Goal: Transaction & Acquisition: Purchase product/service

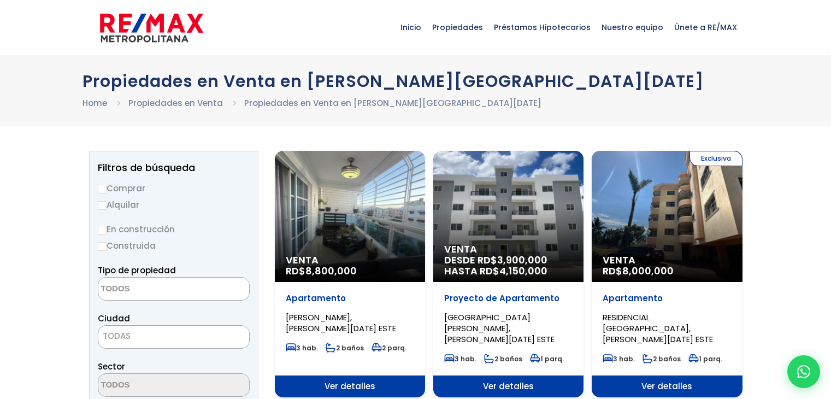
select select
click at [108, 193] on label "Comprar" at bounding box center [174, 188] width 152 height 14
click at [106, 193] on input "Comprar" at bounding box center [102, 189] width 9 height 9
radio input "true"
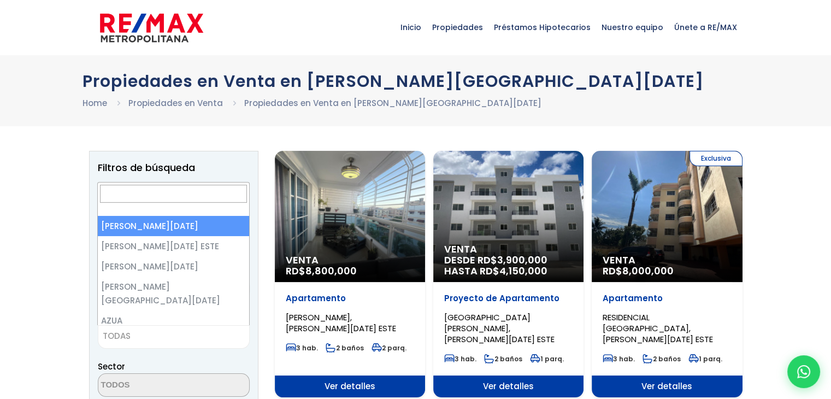
click at [168, 338] on span "TODAS" at bounding box center [173, 335] width 151 height 15
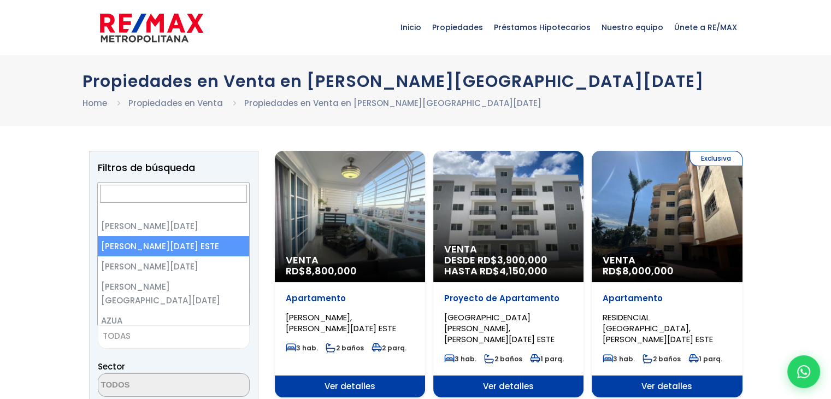
select select "148"
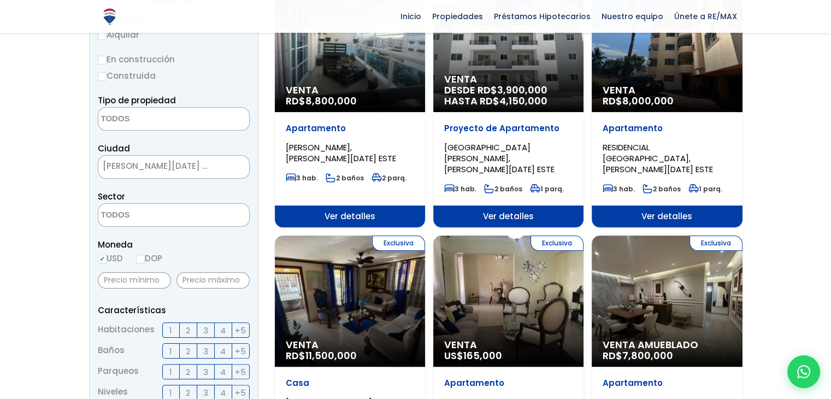
scroll to position [170, 0]
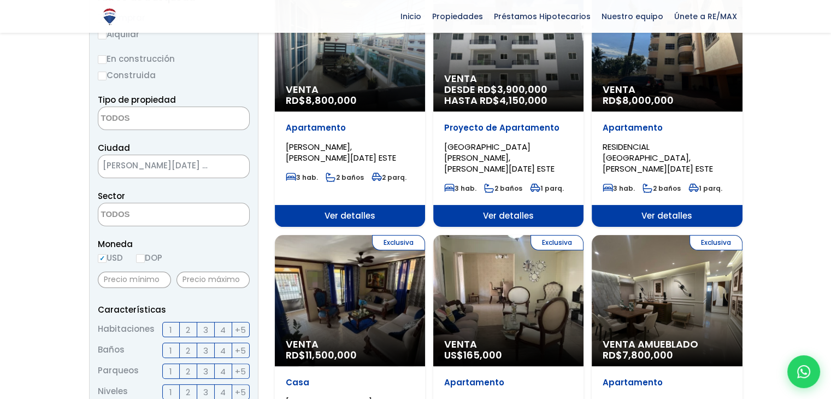
click at [206, 328] on span "3" at bounding box center [205, 330] width 5 height 14
click at [0, 0] on input "3" at bounding box center [0, 0] width 0 height 0
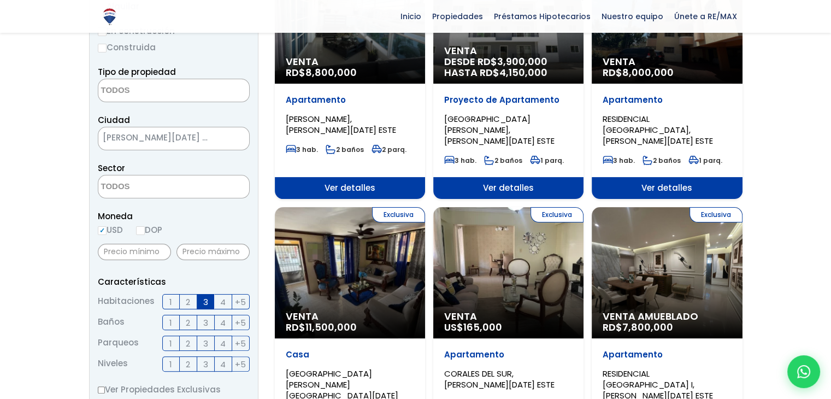
scroll to position [175, 0]
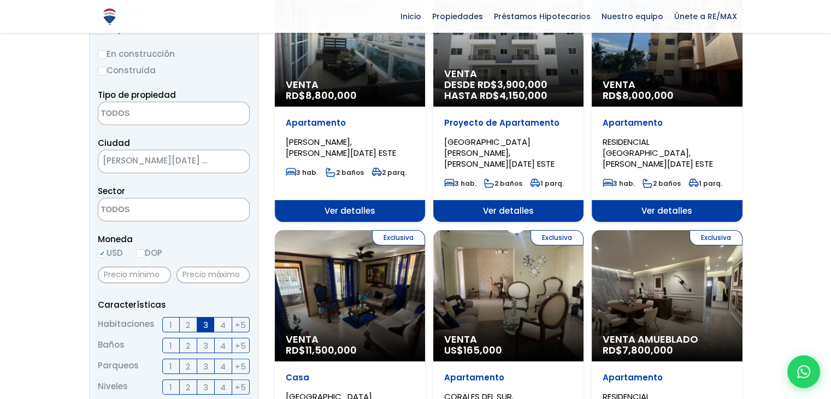
click at [103, 56] on input "En construcción" at bounding box center [102, 54] width 9 height 9
radio input "true"
click at [104, 68] on input "Construida" at bounding box center [102, 71] width 9 height 9
radio input "true"
click at [100, 69] on input "Construida" at bounding box center [102, 71] width 9 height 9
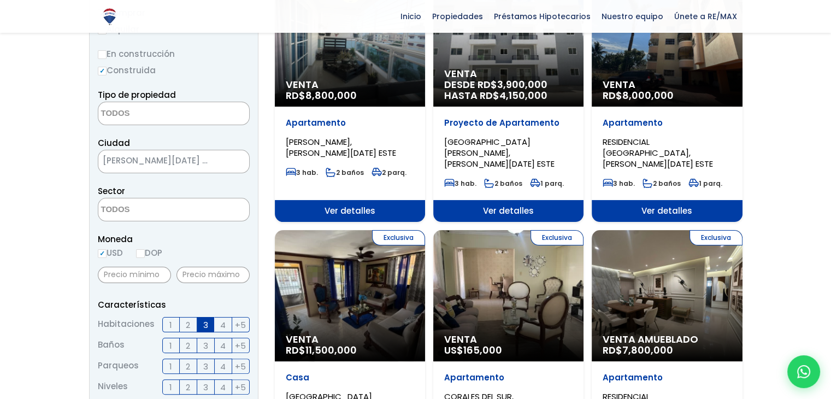
click at [101, 53] on input "En construcción" at bounding box center [102, 54] width 9 height 9
radio input "true"
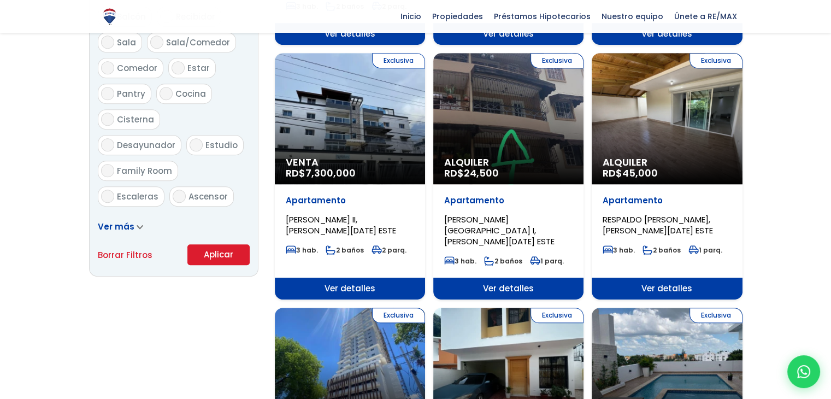
scroll to position [618, 0]
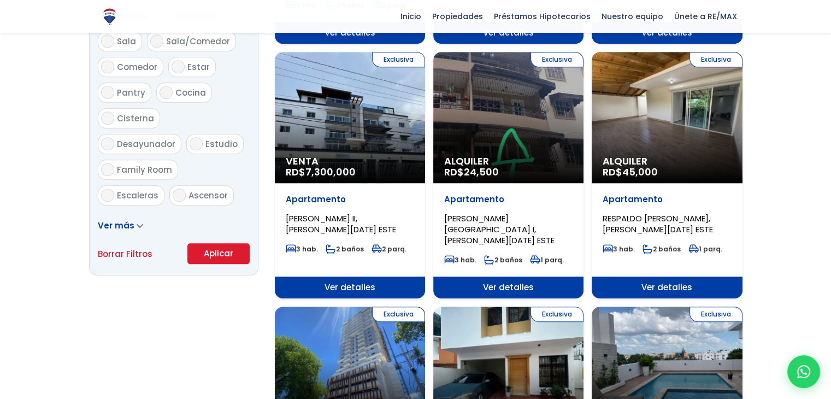
click at [192, 253] on button "Aplicar" at bounding box center [218, 253] width 62 height 21
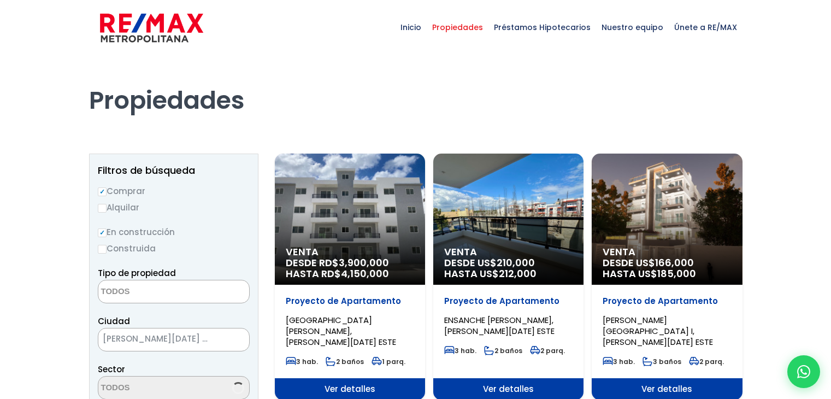
select select
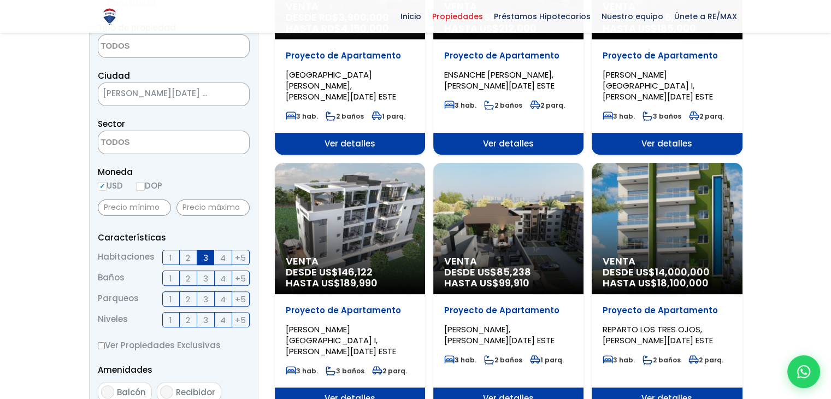
scroll to position [247, 0]
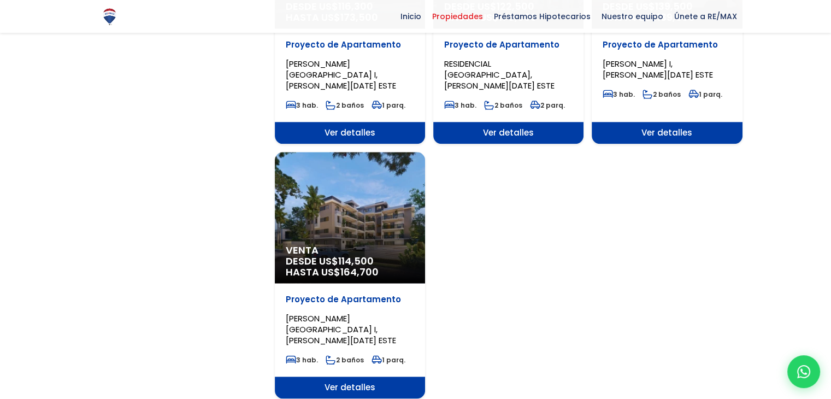
scroll to position [1274, 0]
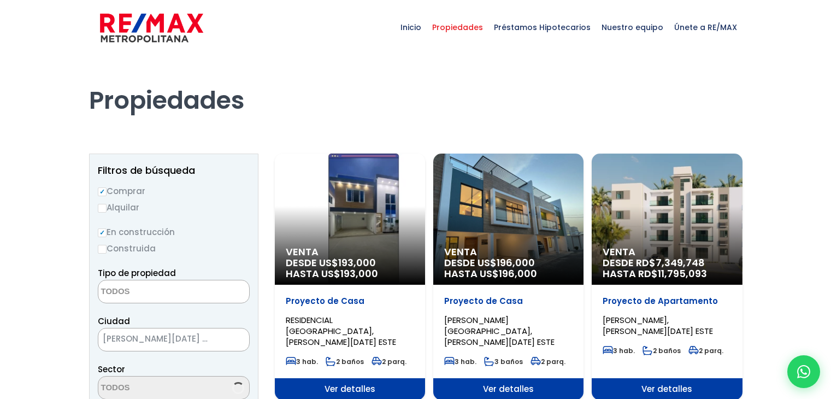
select select
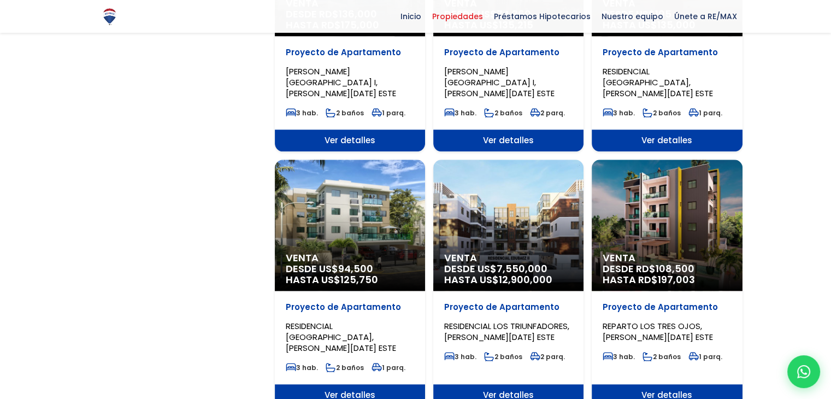
scroll to position [1010, 0]
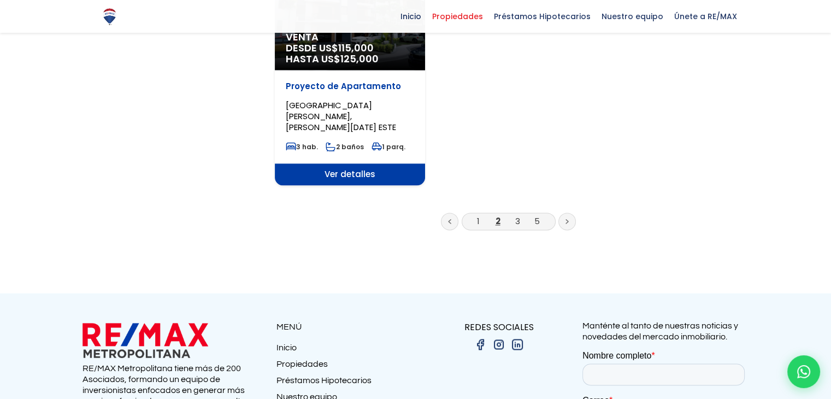
scroll to position [1489, 0]
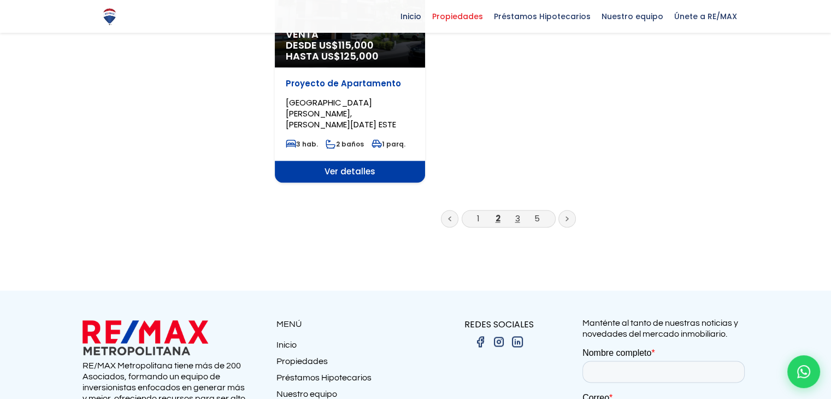
click at [516, 212] on link "3" at bounding box center [517, 217] width 5 height 11
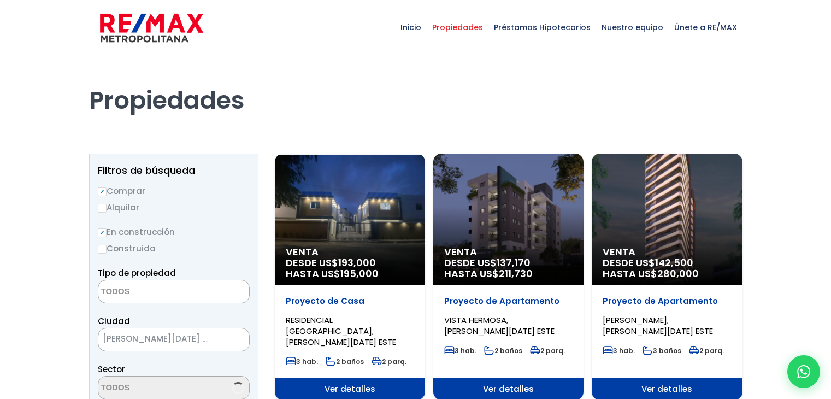
select select
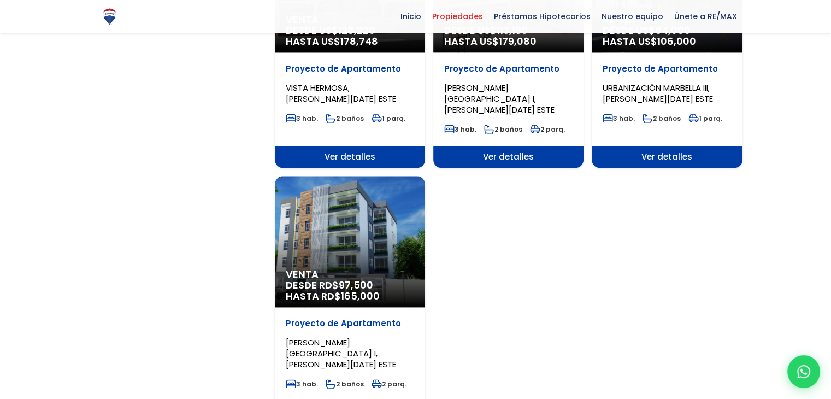
scroll to position [1254, 0]
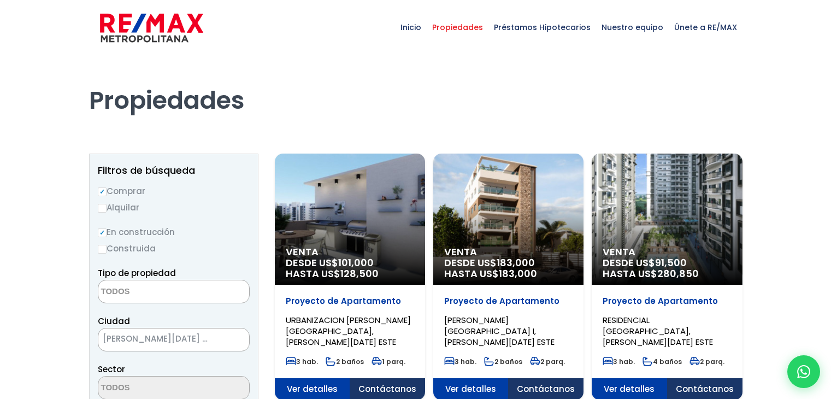
select select
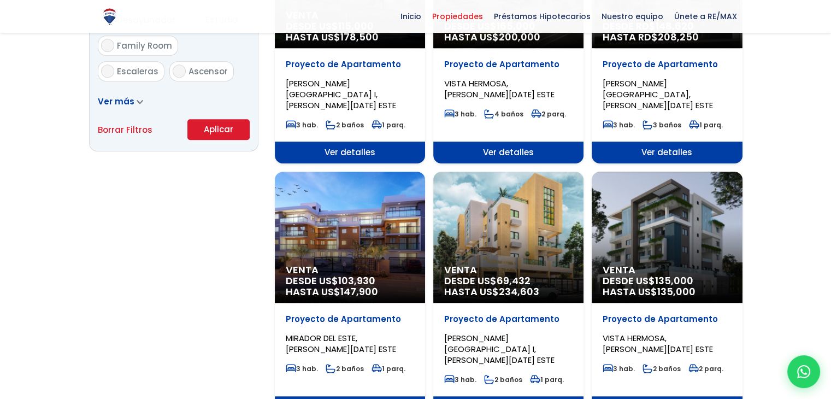
scroll to position [801, 0]
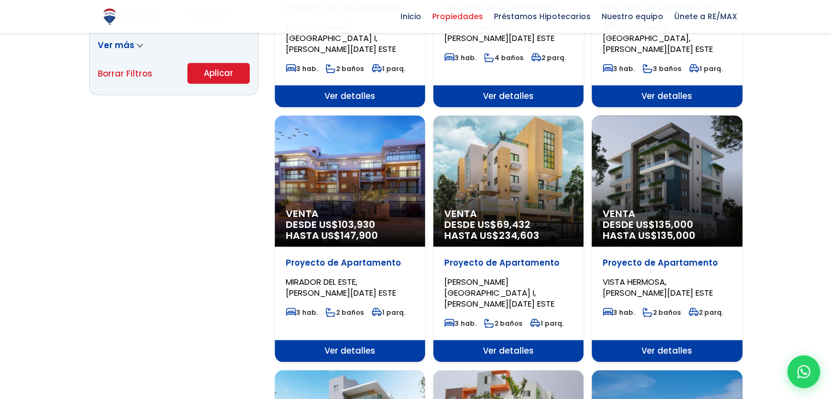
click at [481, 162] on div "Venta DESDE US$ 69,432 HASTA US$ 234,603" at bounding box center [508, 180] width 150 height 131
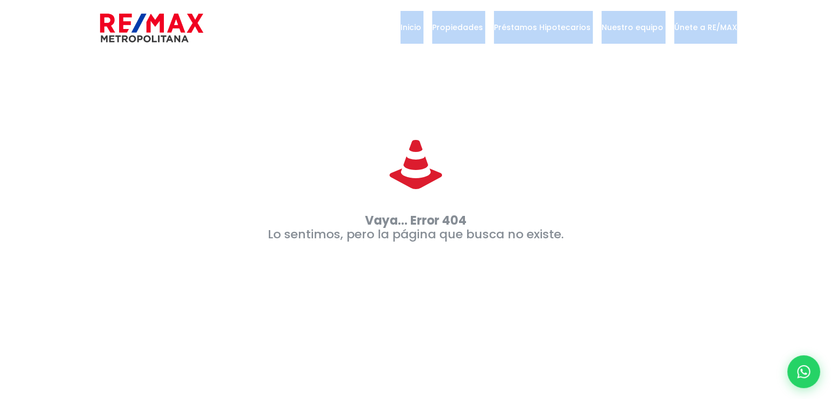
drag, startPoint x: 570, startPoint y: 106, endPoint x: 471, endPoint y: -20, distance: 160.3
click at [471, 0] on html "X Inicio Propiedades Préstamos Hipotecarios Calculadora de préstamos Nuestro eq…" at bounding box center [415, 199] width 831 height 399
